Goal: Information Seeking & Learning: Learn about a topic

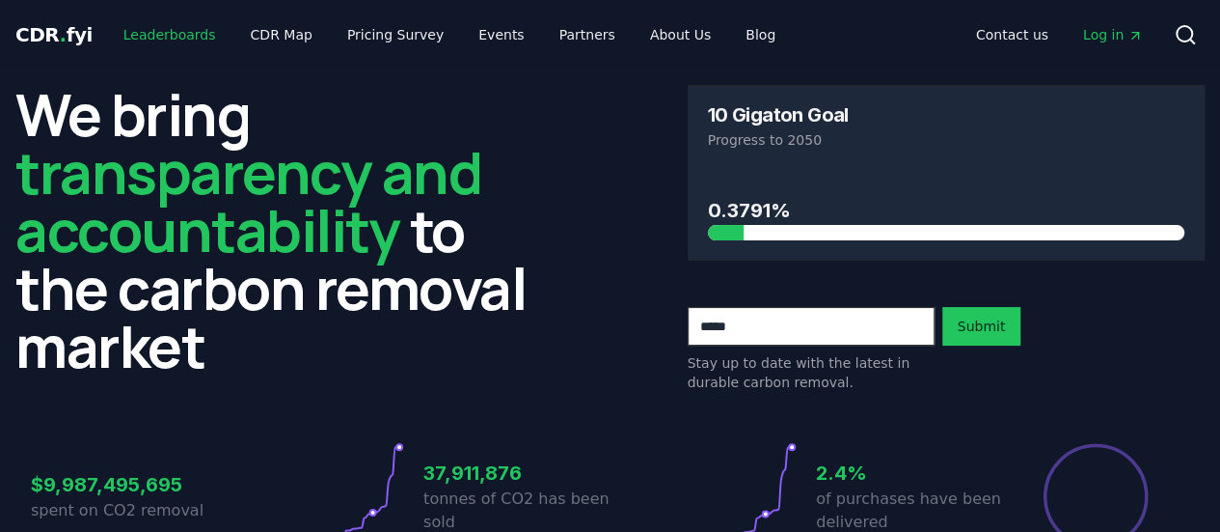
click at [172, 24] on link "Leaderboards" at bounding box center [169, 34] width 123 height 35
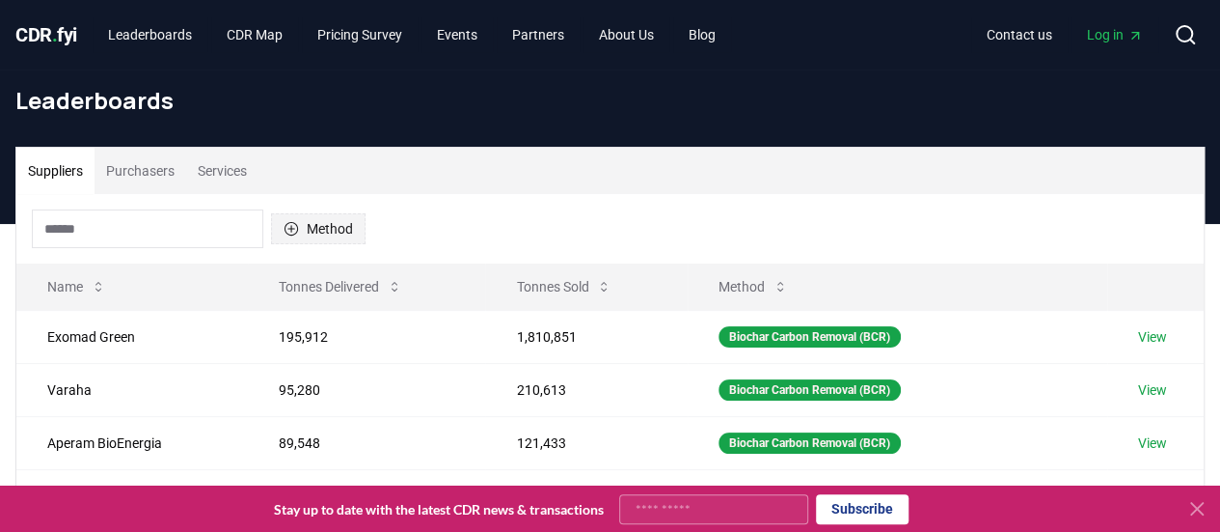
click at [317, 228] on button "Method" at bounding box center [318, 228] width 95 height 31
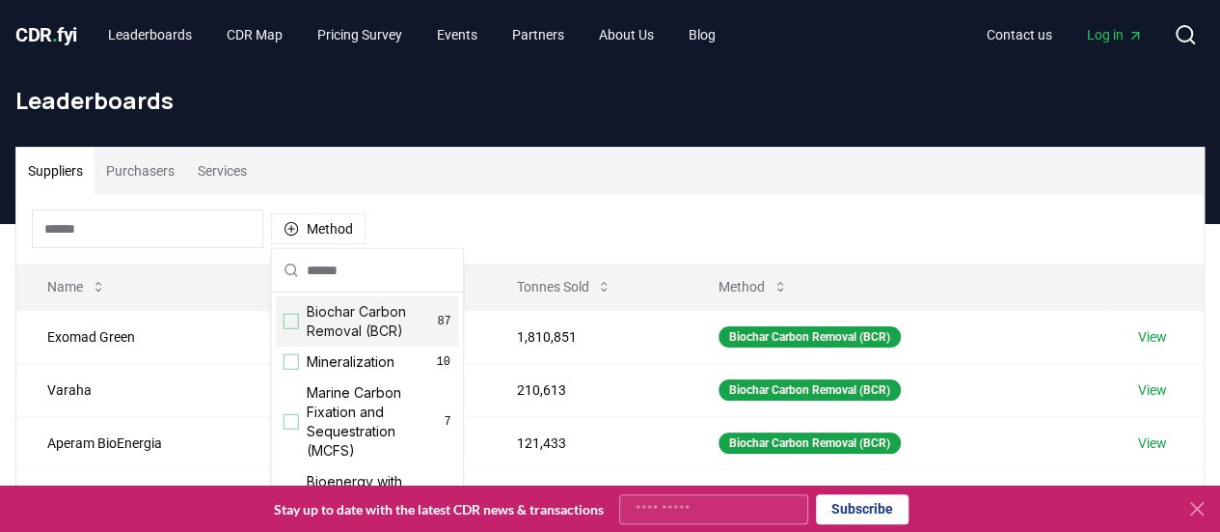
click at [365, 324] on span "Biochar Carbon Removal (BCR)" at bounding box center [372, 321] width 131 height 39
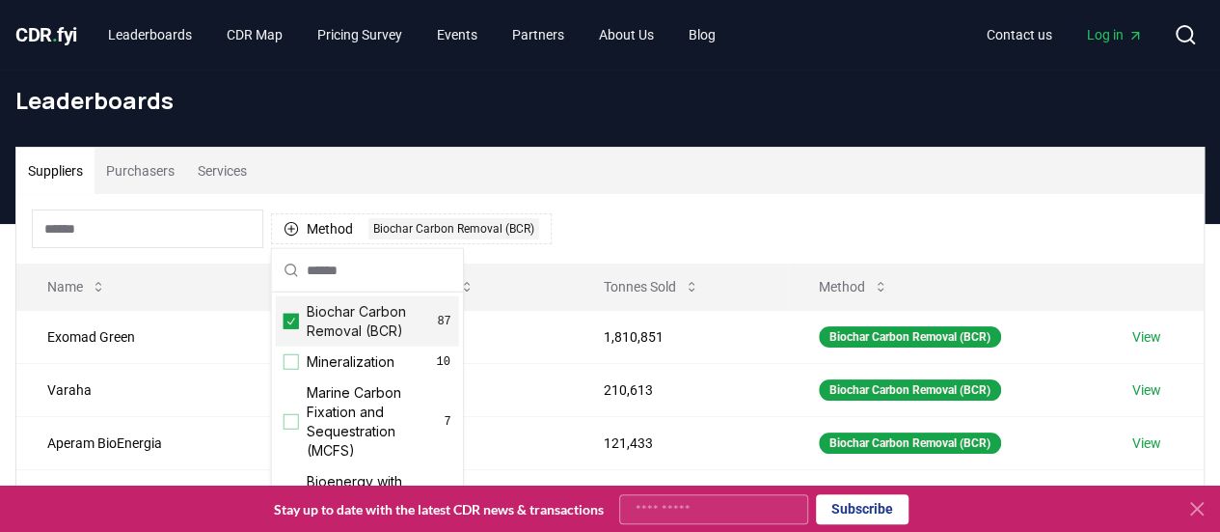
click at [589, 215] on div "Method 1 Biochar Carbon Removal (BCR)" at bounding box center [609, 228] width 1187 height 69
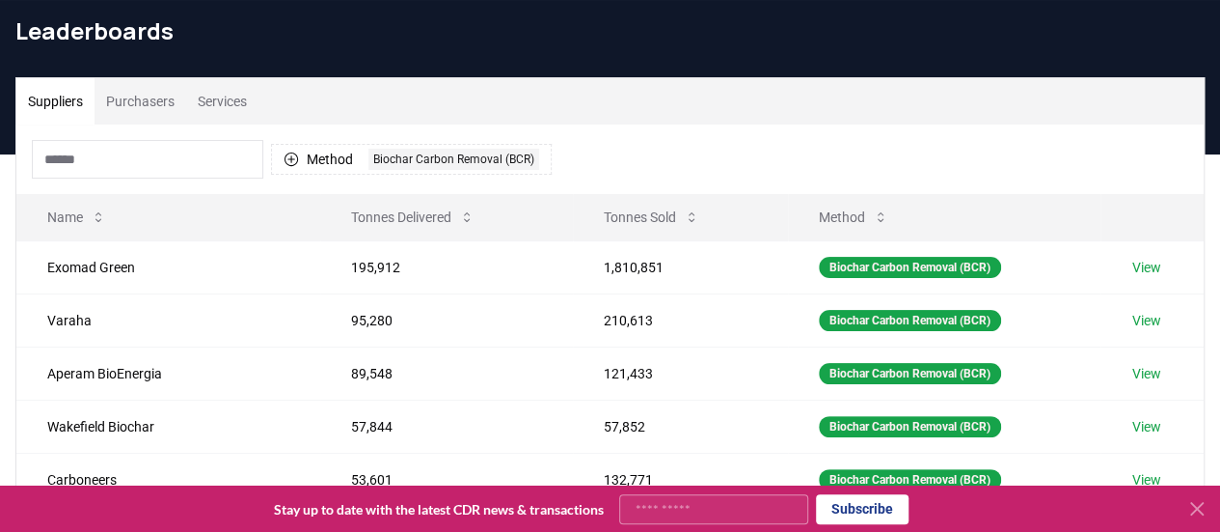
scroll to position [96, 0]
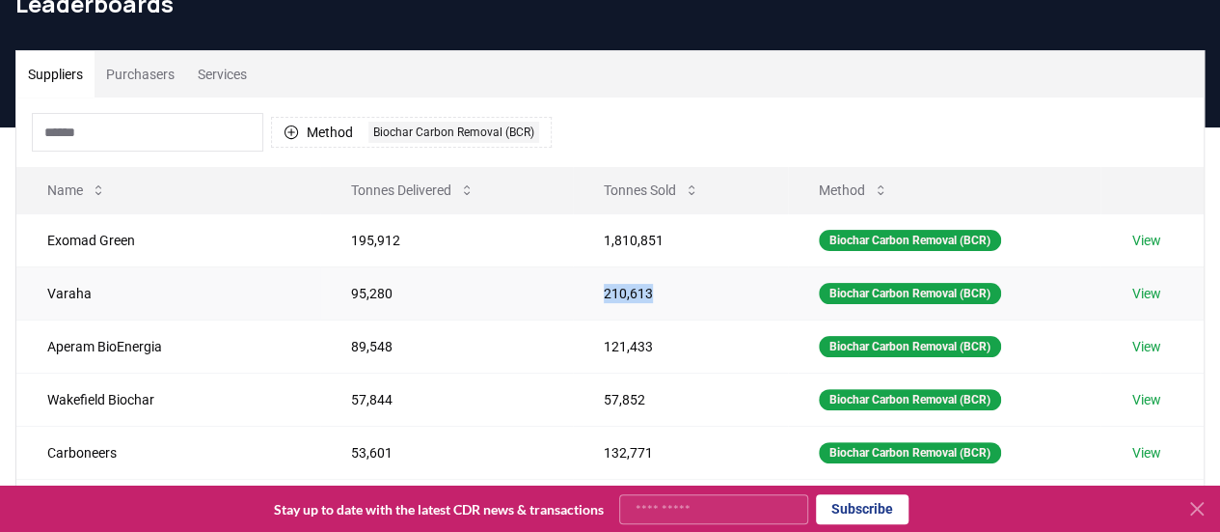
drag, startPoint x: 588, startPoint y: 285, endPoint x: 633, endPoint y: 288, distance: 44.5
click at [633, 288] on td "210,613" at bounding box center [680, 292] width 215 height 53
copy td "210,613"
click at [654, 285] on td "210,613" at bounding box center [680, 292] width 215 height 53
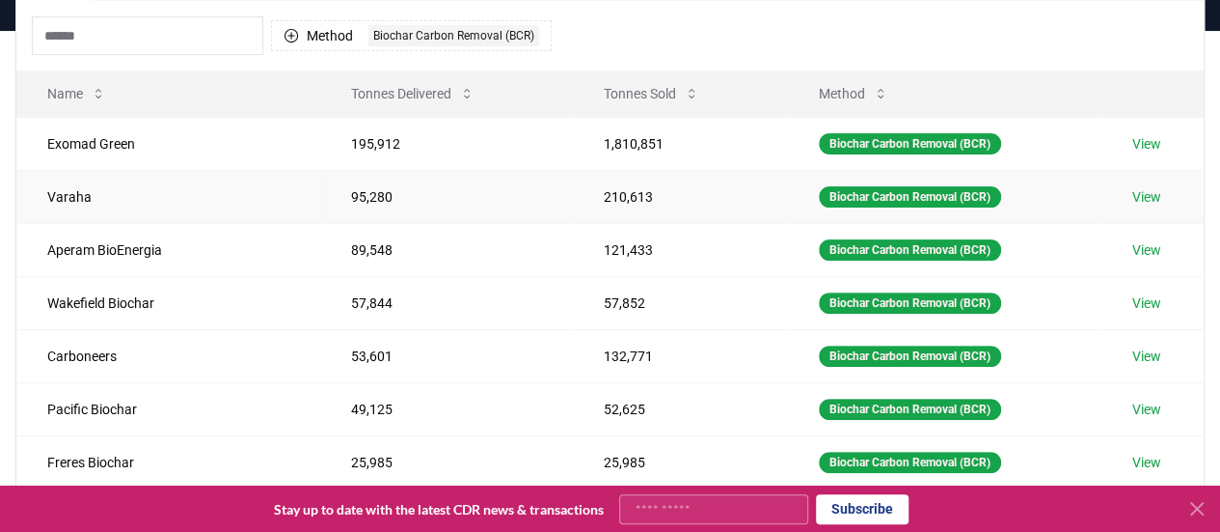
scroll to position [289, 0]
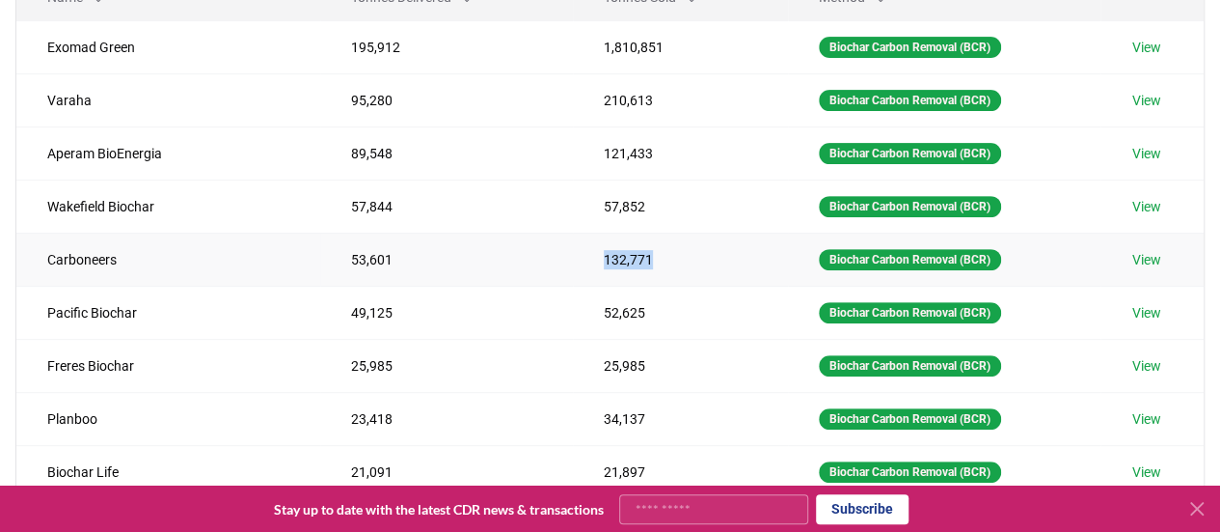
drag, startPoint x: 588, startPoint y: 256, endPoint x: 633, endPoint y: 258, distance: 44.4
click at [633, 258] on td "132,771" at bounding box center [680, 258] width 215 height 53
copy td "132,771"
click at [625, 298] on td "52,625" at bounding box center [680, 312] width 215 height 53
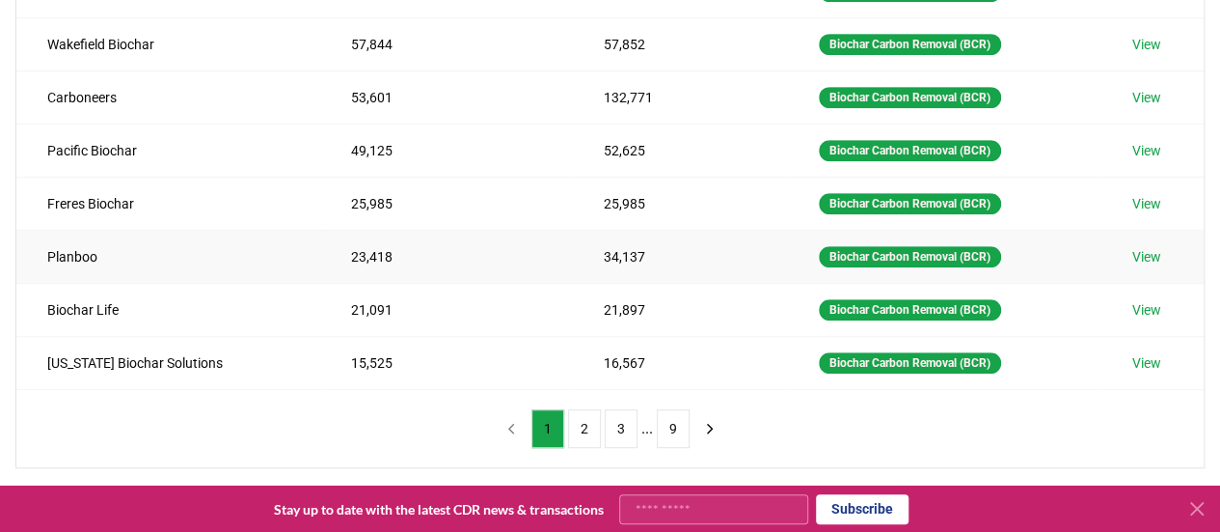
scroll to position [482, 0]
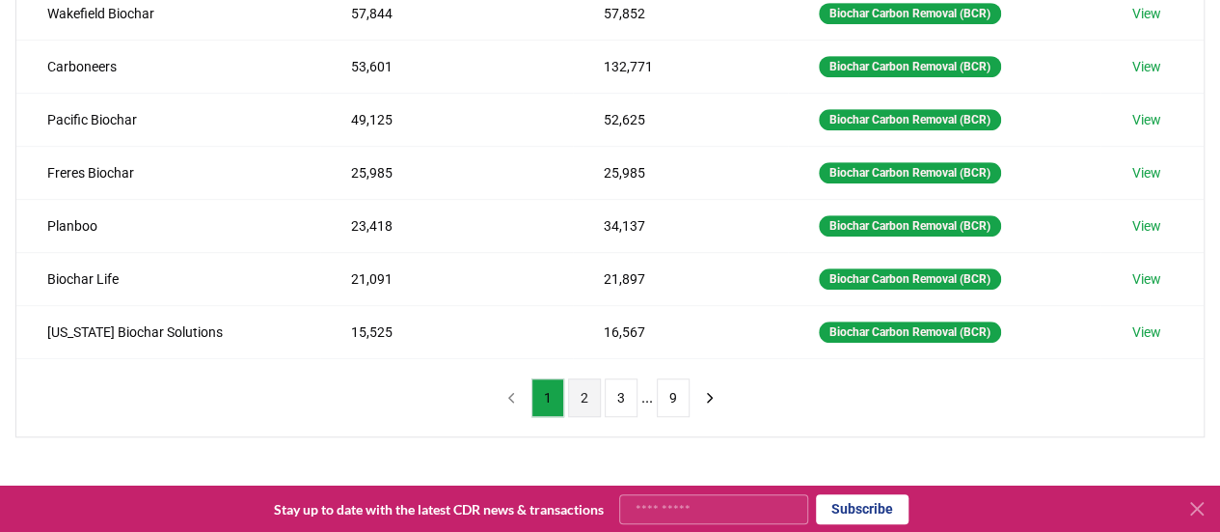
click at [581, 393] on button "2" at bounding box center [584, 397] width 33 height 39
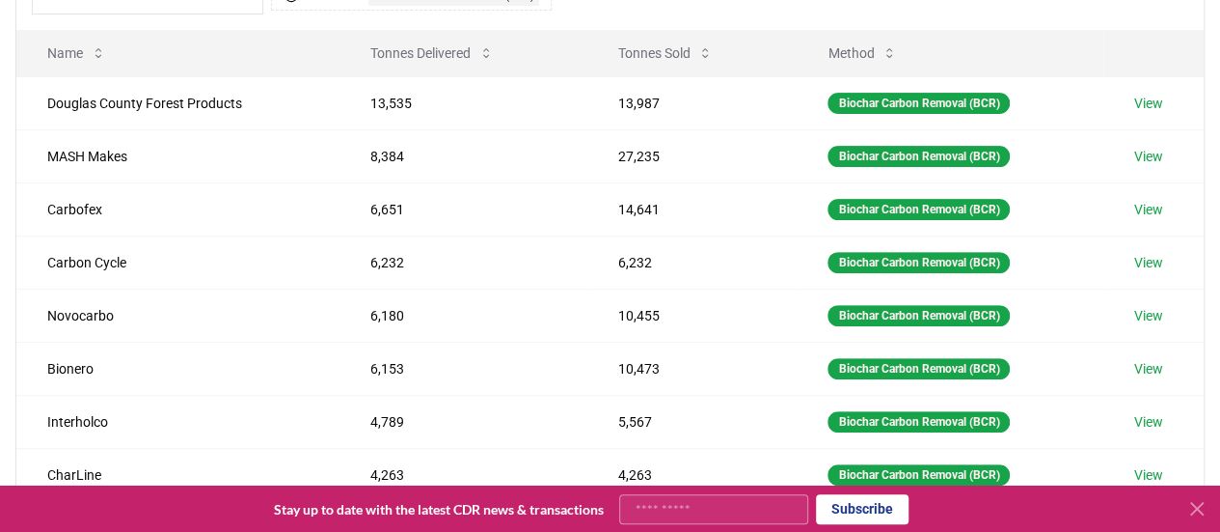
scroll to position [193, 0]
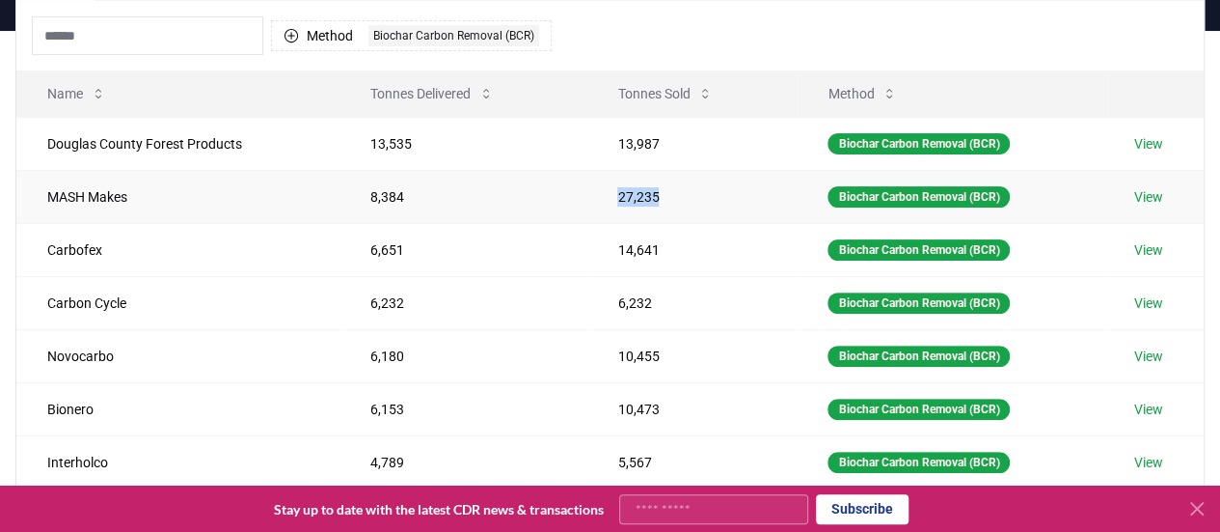
drag, startPoint x: 615, startPoint y: 192, endPoint x: 660, endPoint y: 196, distance: 44.5
click at [660, 196] on td "27,235" at bounding box center [692, 196] width 210 height 53
copy td "27,235"
click at [668, 242] on td "14,641" at bounding box center [692, 249] width 210 height 53
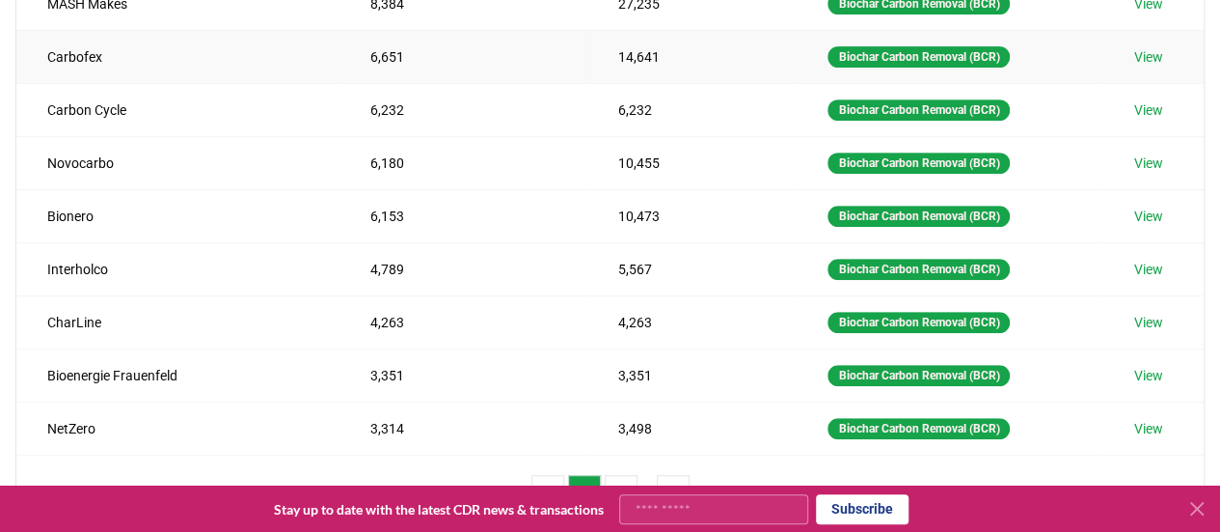
scroll to position [482, 0]
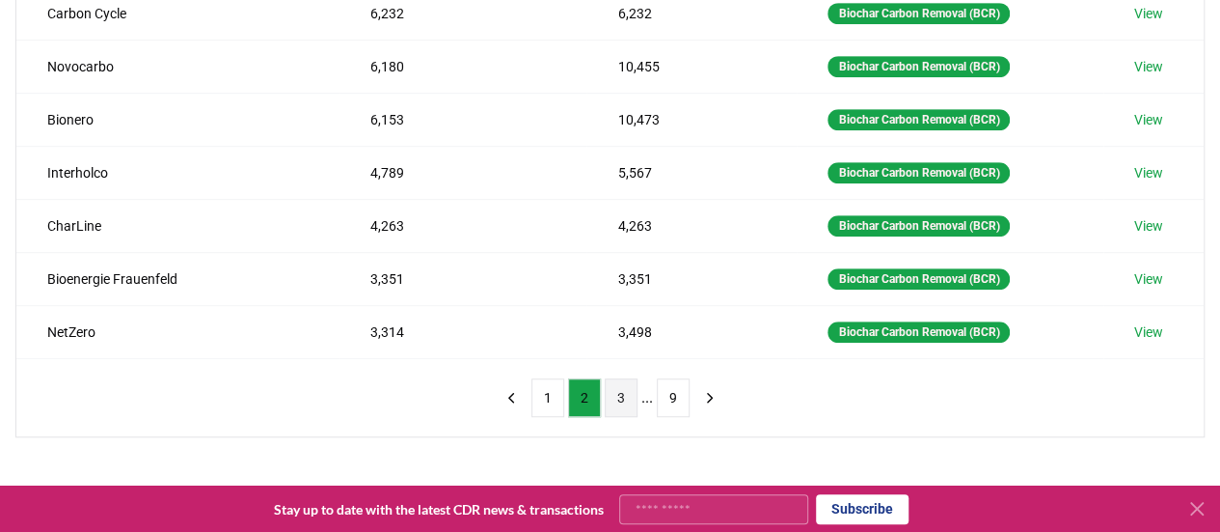
click at [617, 387] on button "3" at bounding box center [621, 397] width 33 height 39
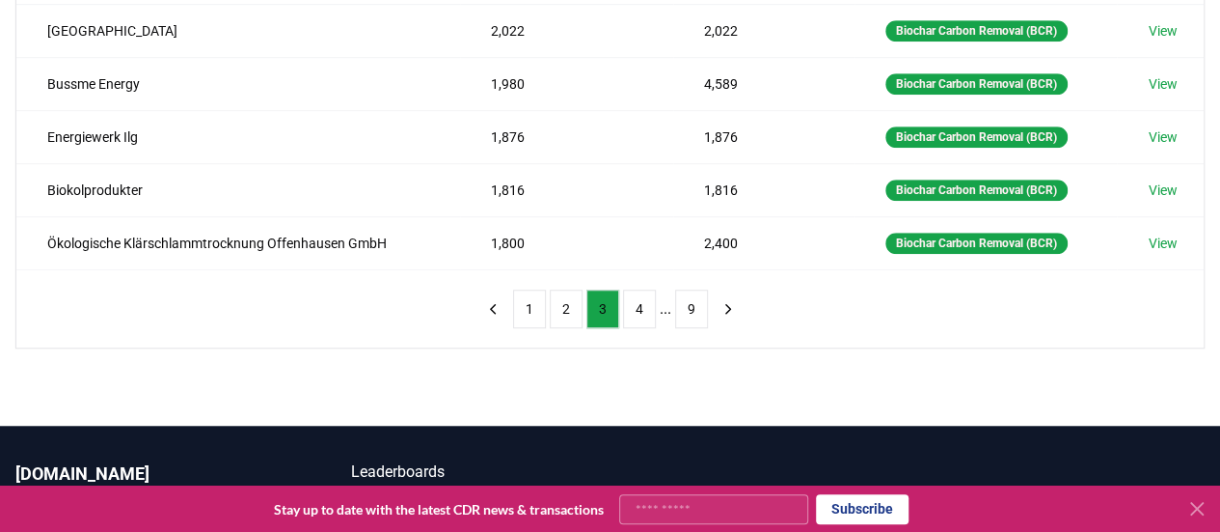
scroll to position [579, 0]
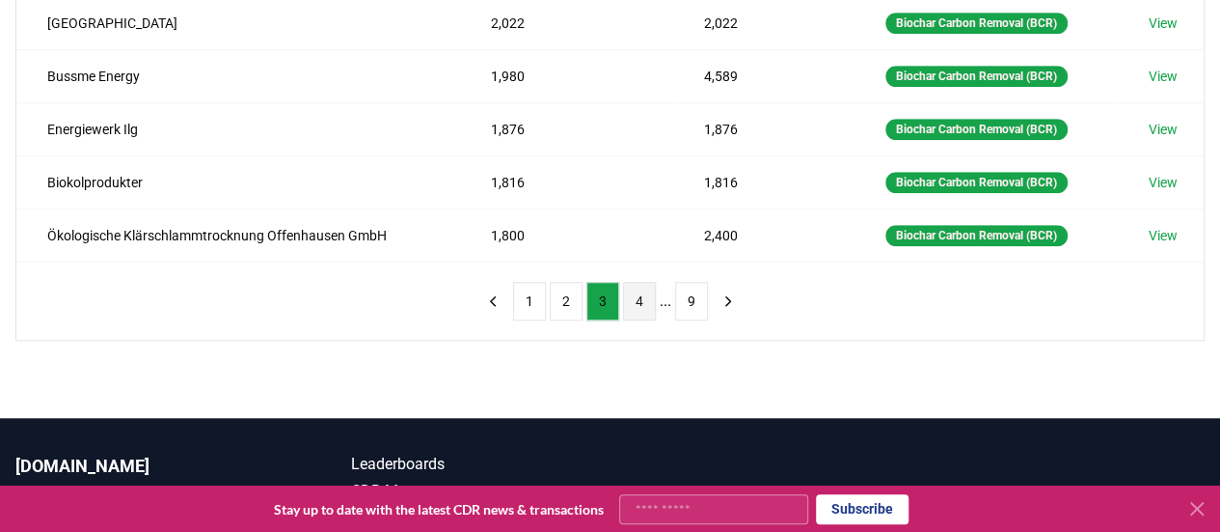
click at [639, 290] on button "4" at bounding box center [639, 301] width 33 height 39
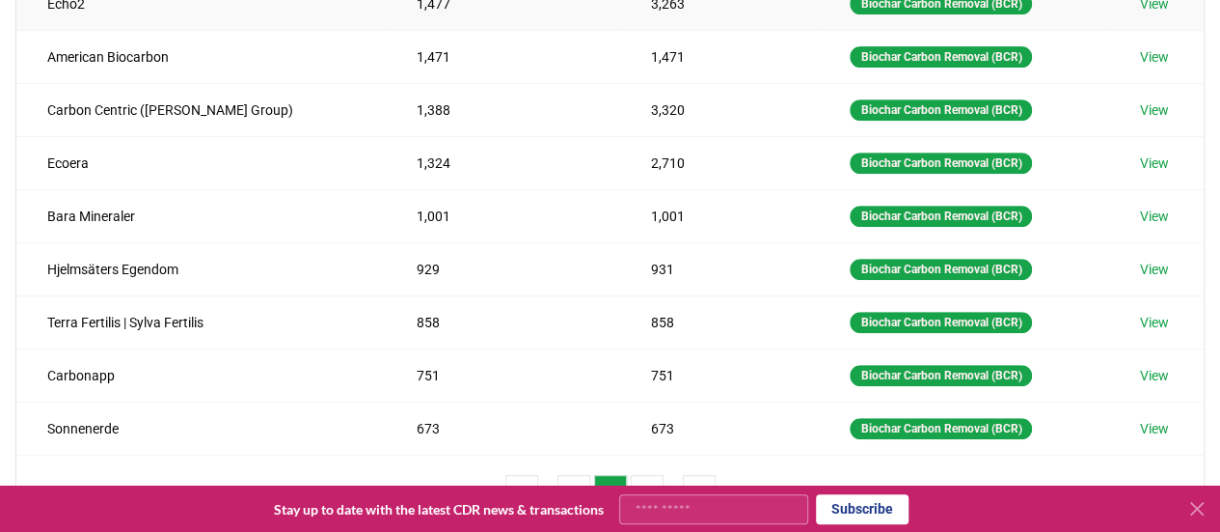
scroll to position [482, 0]
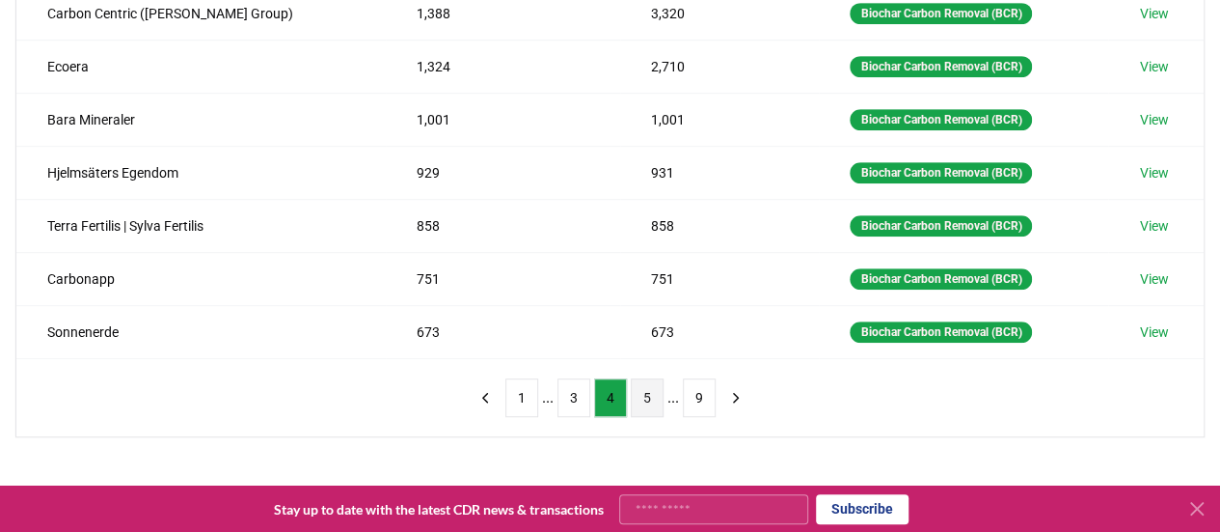
click at [654, 384] on button "5" at bounding box center [647, 397] width 33 height 39
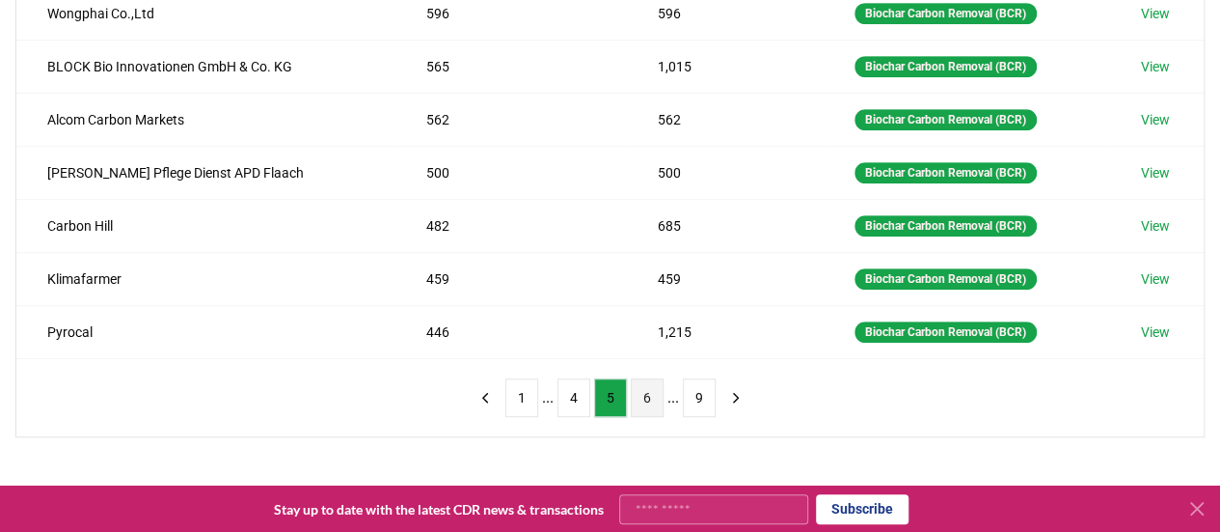
click at [652, 387] on button "6" at bounding box center [647, 397] width 33 height 39
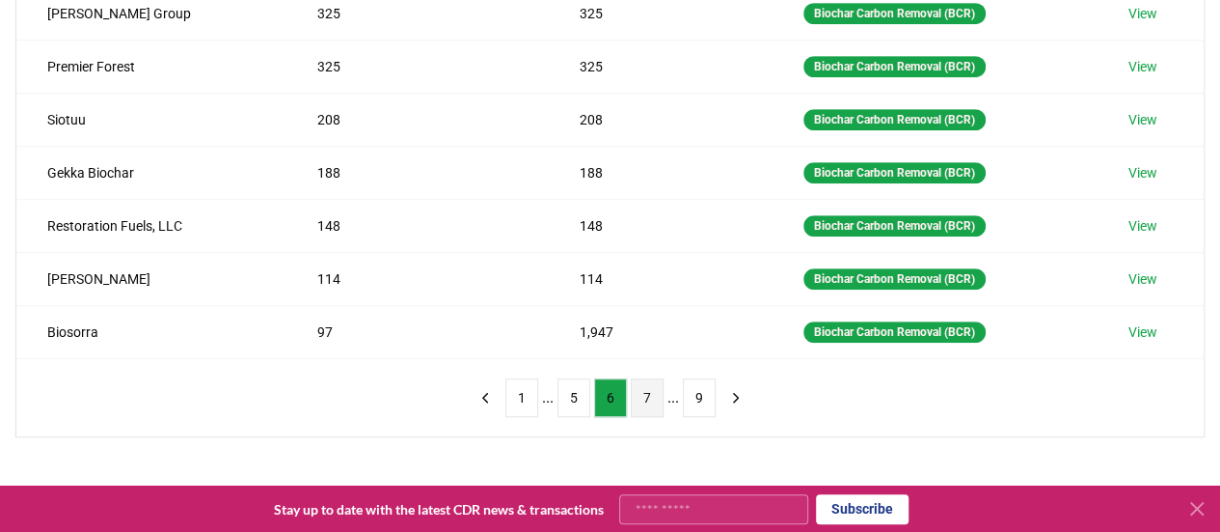
click at [643, 389] on button "7" at bounding box center [647, 397] width 33 height 39
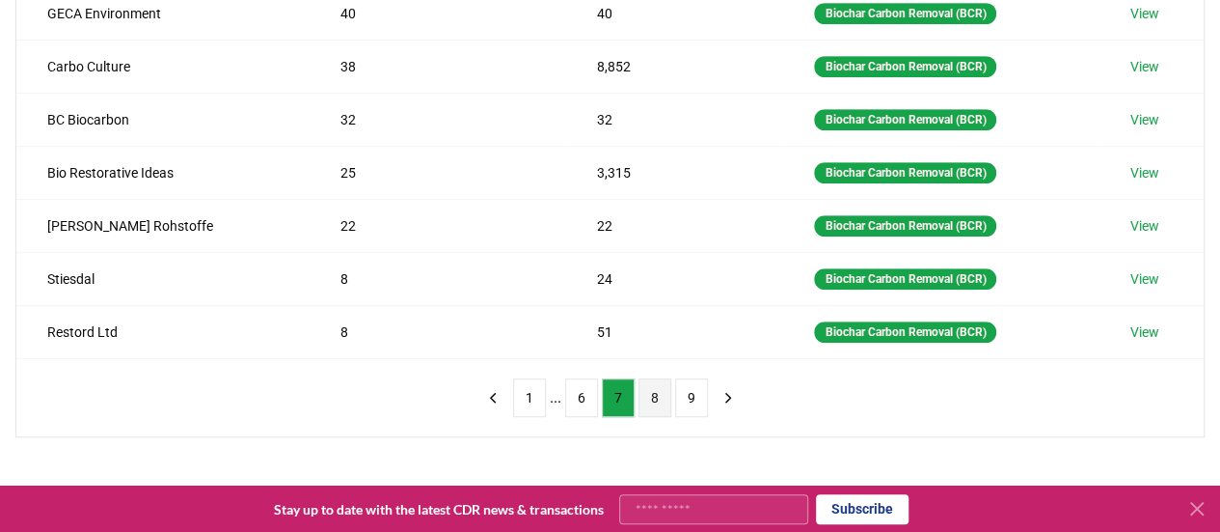
click at [650, 382] on button "8" at bounding box center [655, 397] width 33 height 39
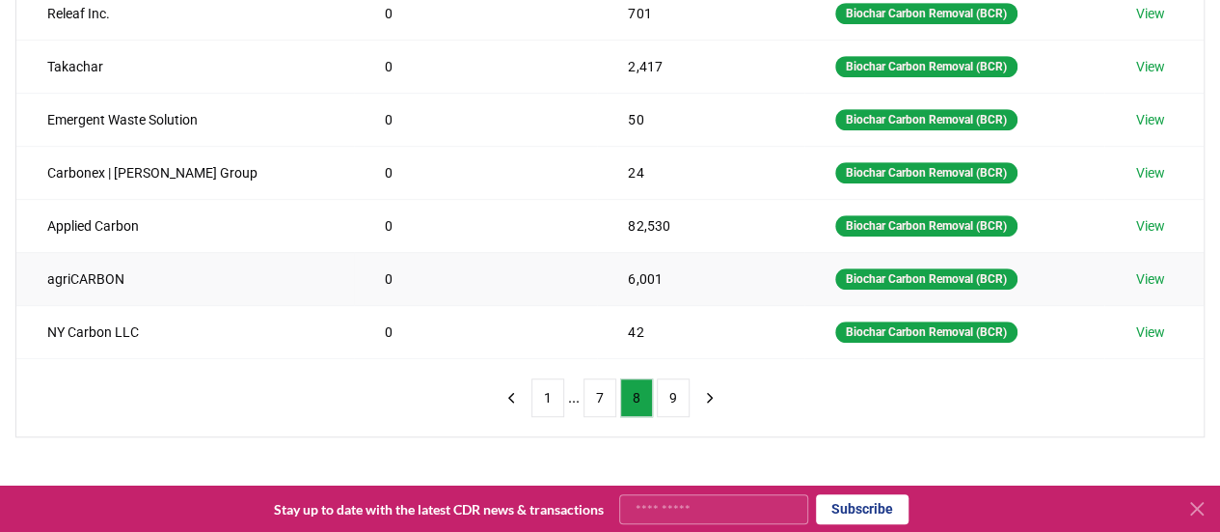
click at [92, 271] on td "agriCARBON" at bounding box center [185, 278] width 338 height 53
copy td "agriCARBON"
click at [675, 401] on button "9" at bounding box center [673, 397] width 33 height 39
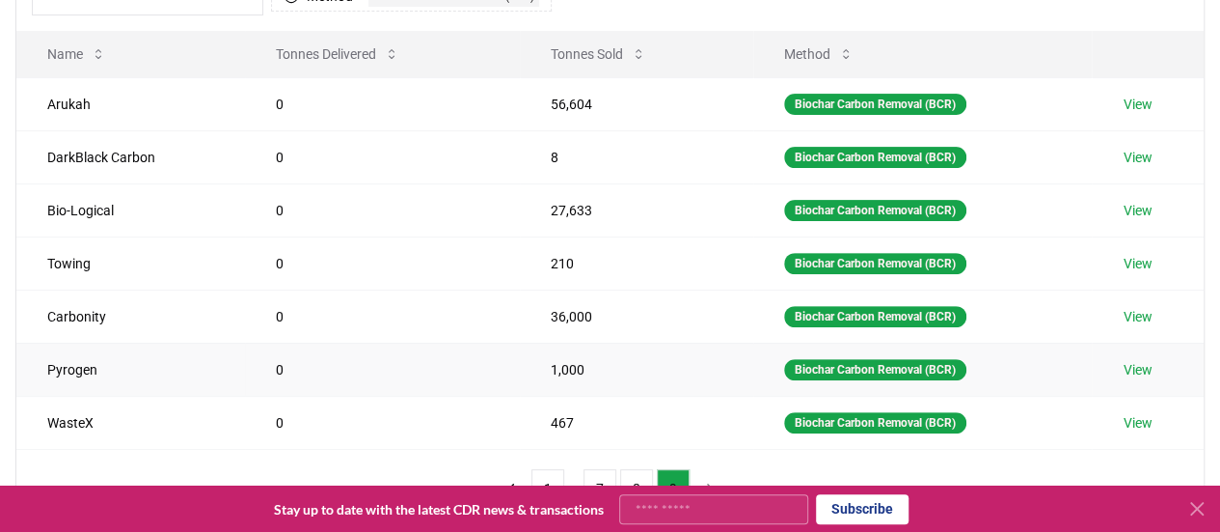
scroll to position [193, 0]
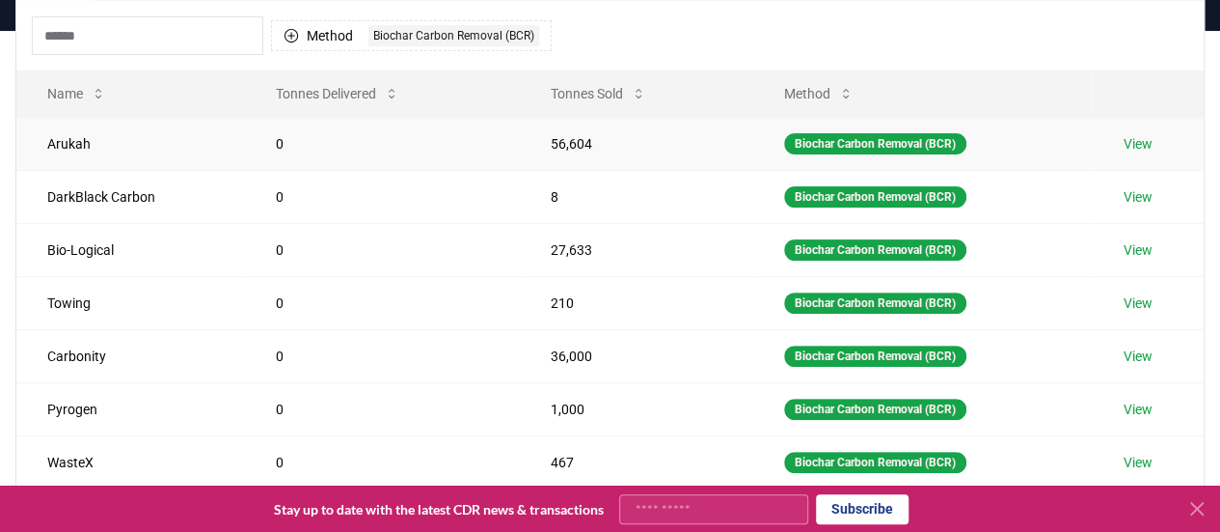
click at [57, 138] on td "Arukah" at bounding box center [130, 143] width 229 height 53
copy td "Arukah"
click at [1150, 138] on link "View" at bounding box center [1137, 143] width 29 height 19
